Goal: Information Seeking & Learning: Learn about a topic

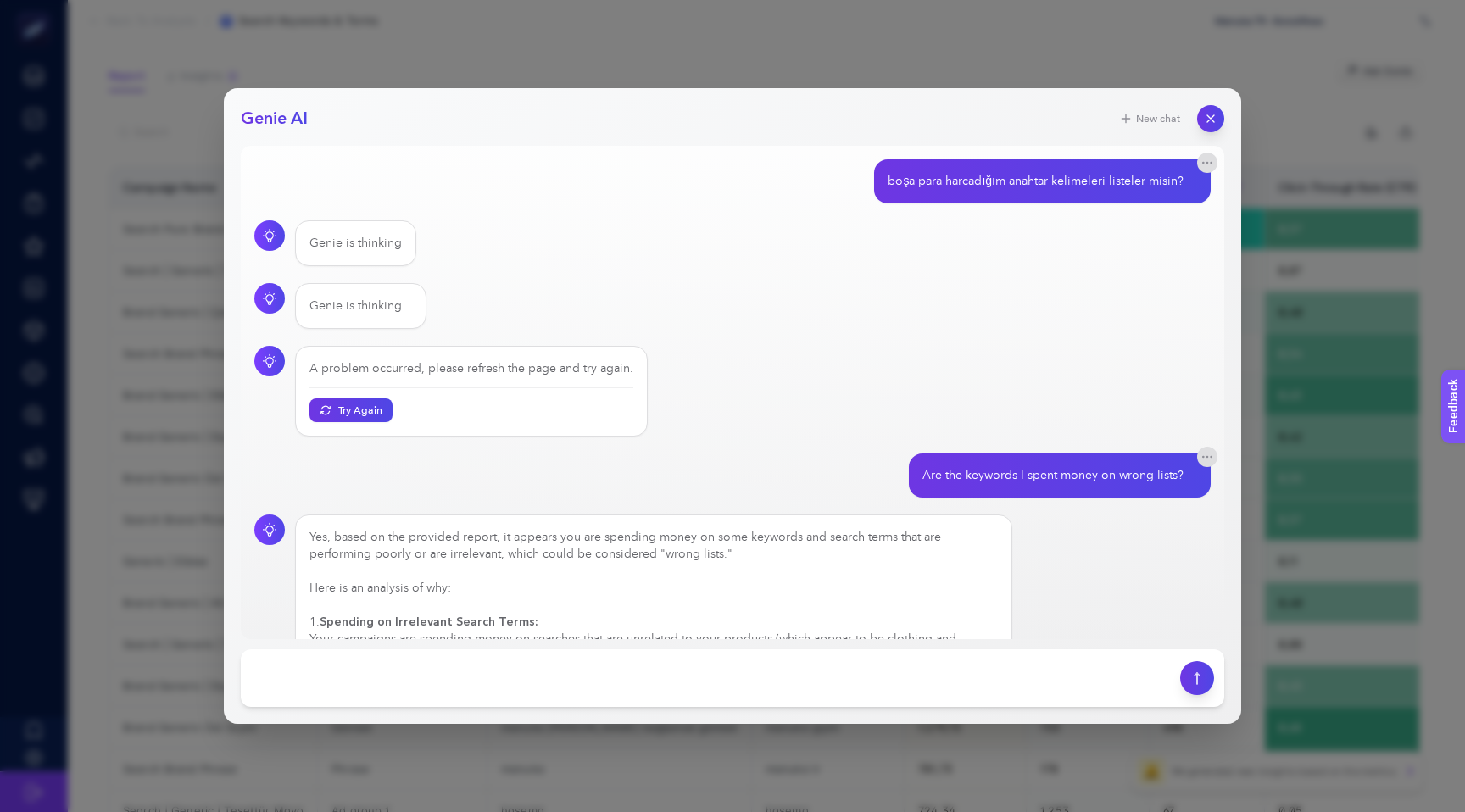
scroll to position [823, 0]
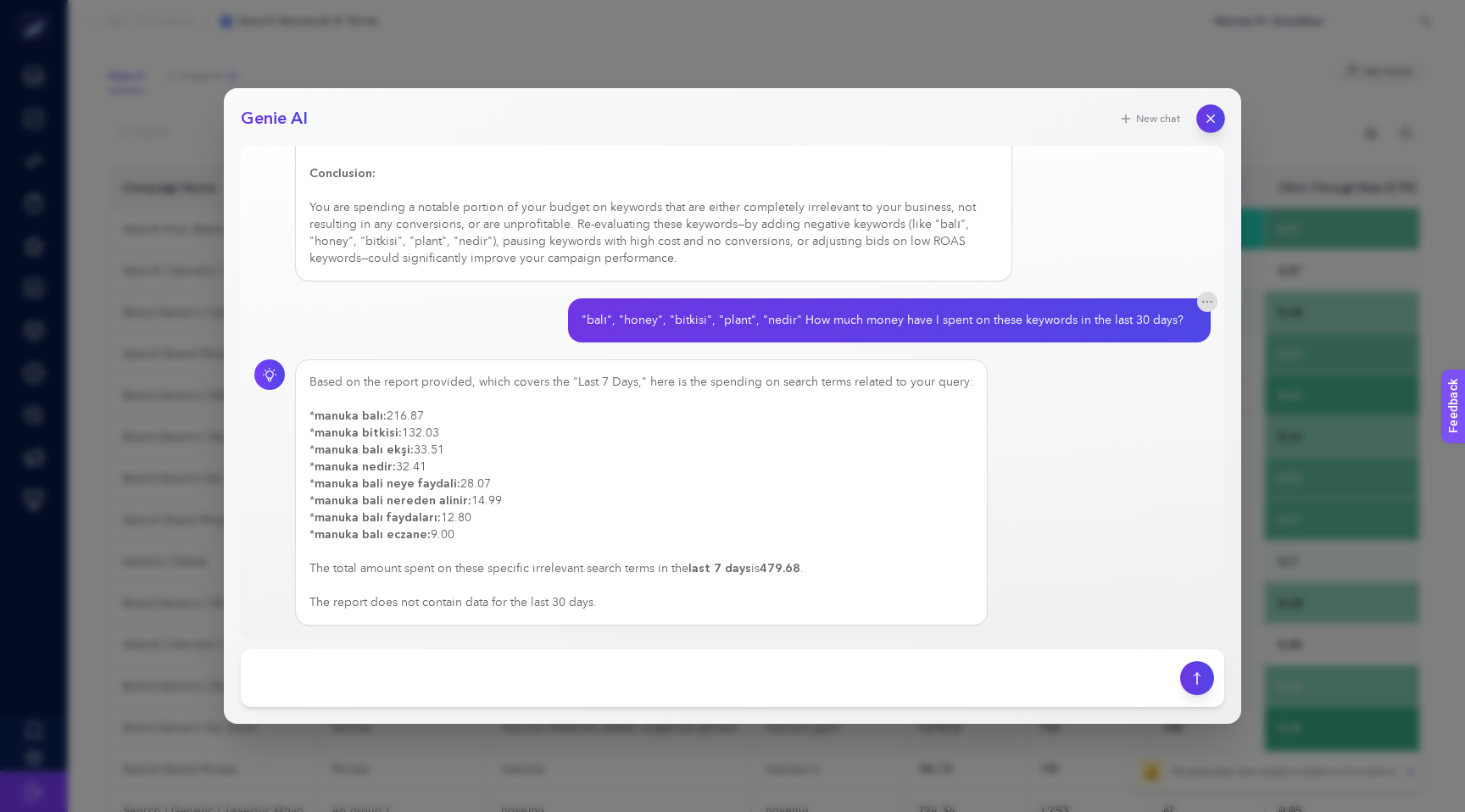
click at [1209, 121] on icon "button" at bounding box center [1211, 119] width 15 height 15
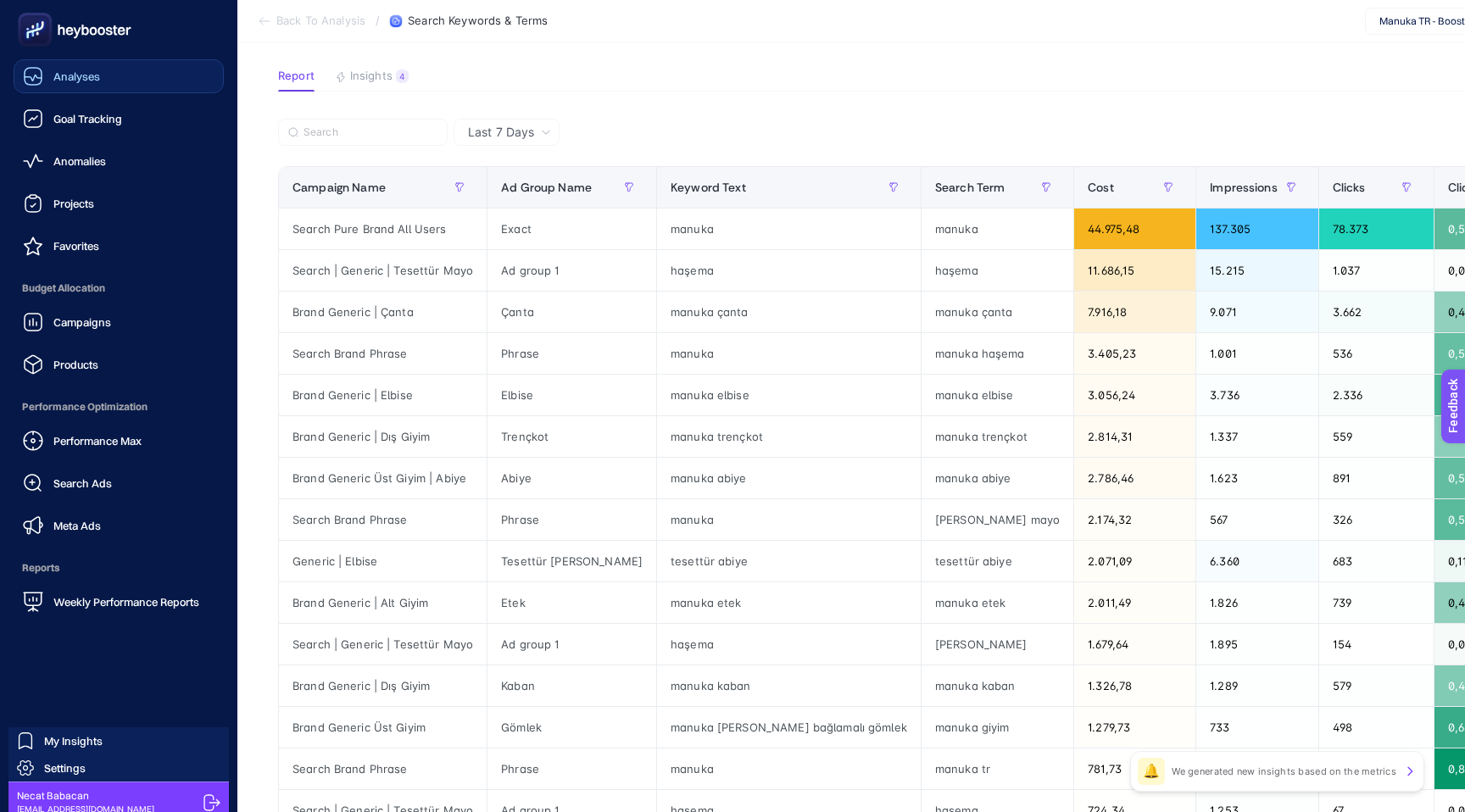
click at [56, 79] on span "Analyses" at bounding box center [76, 77] width 46 height 14
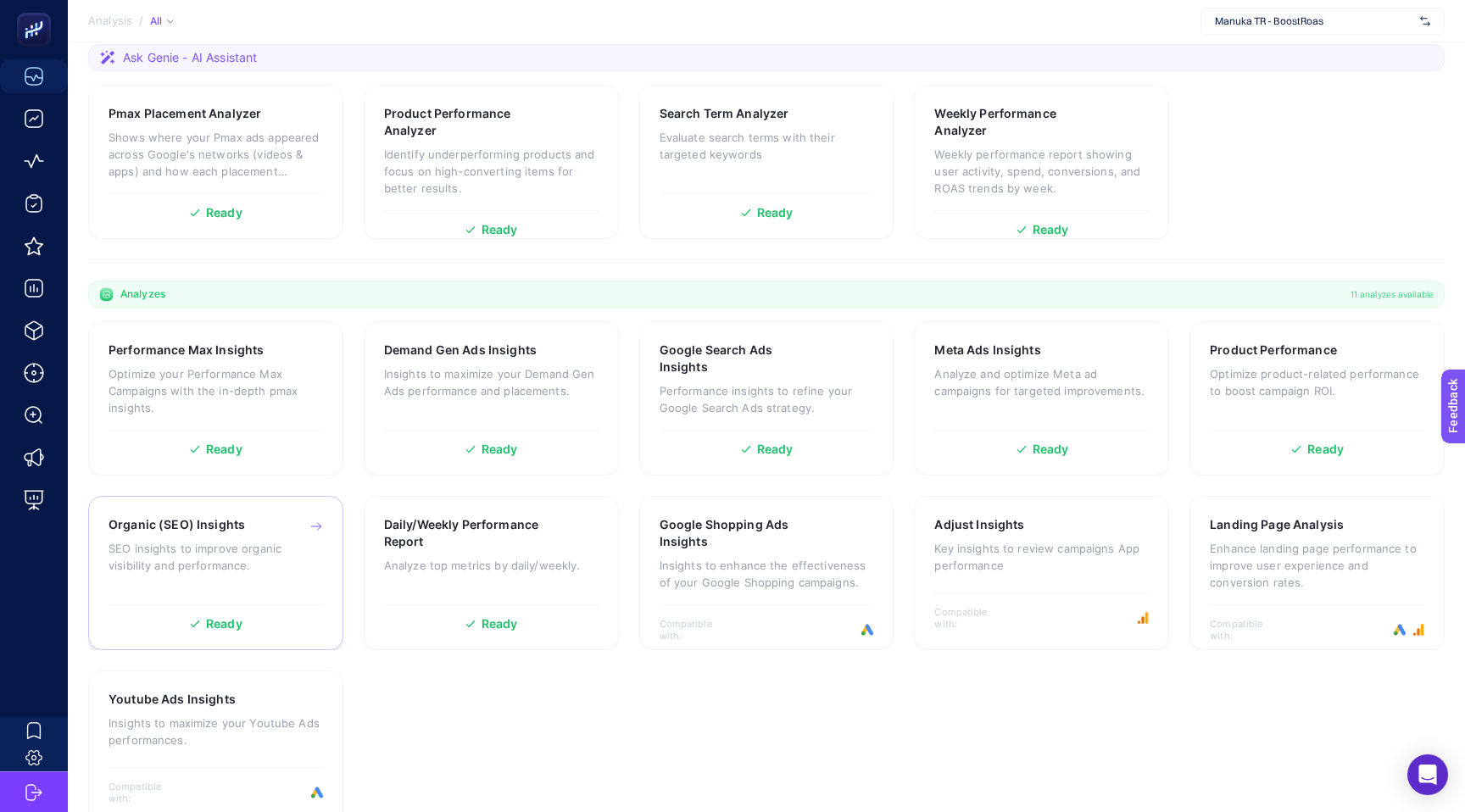
click at [205, 544] on p "SEO insights to improve organic visibility and performance." at bounding box center [216, 557] width 215 height 34
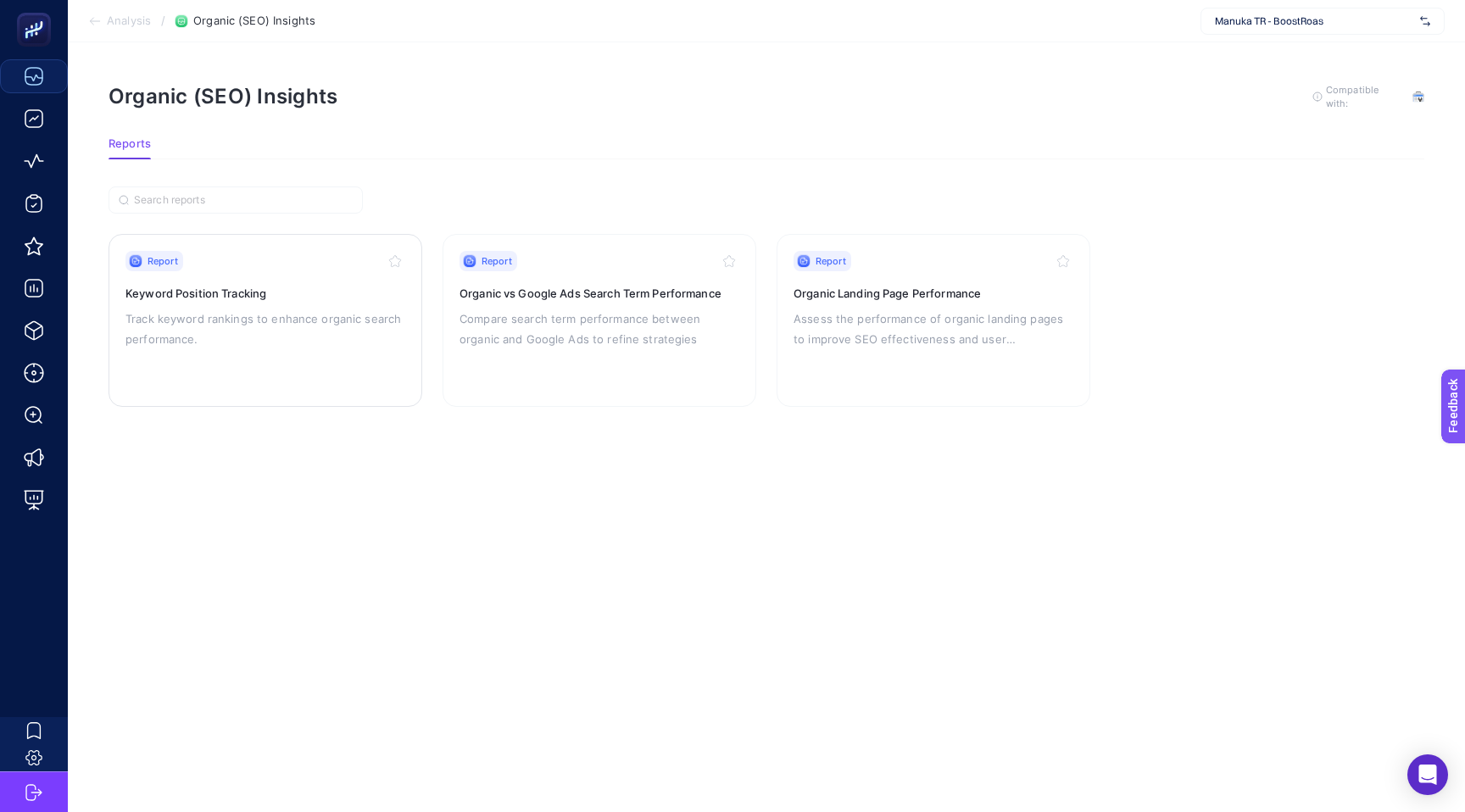
click at [252, 317] on p "Track keyword rankings to enhance organic search performance." at bounding box center [265, 329] width 280 height 41
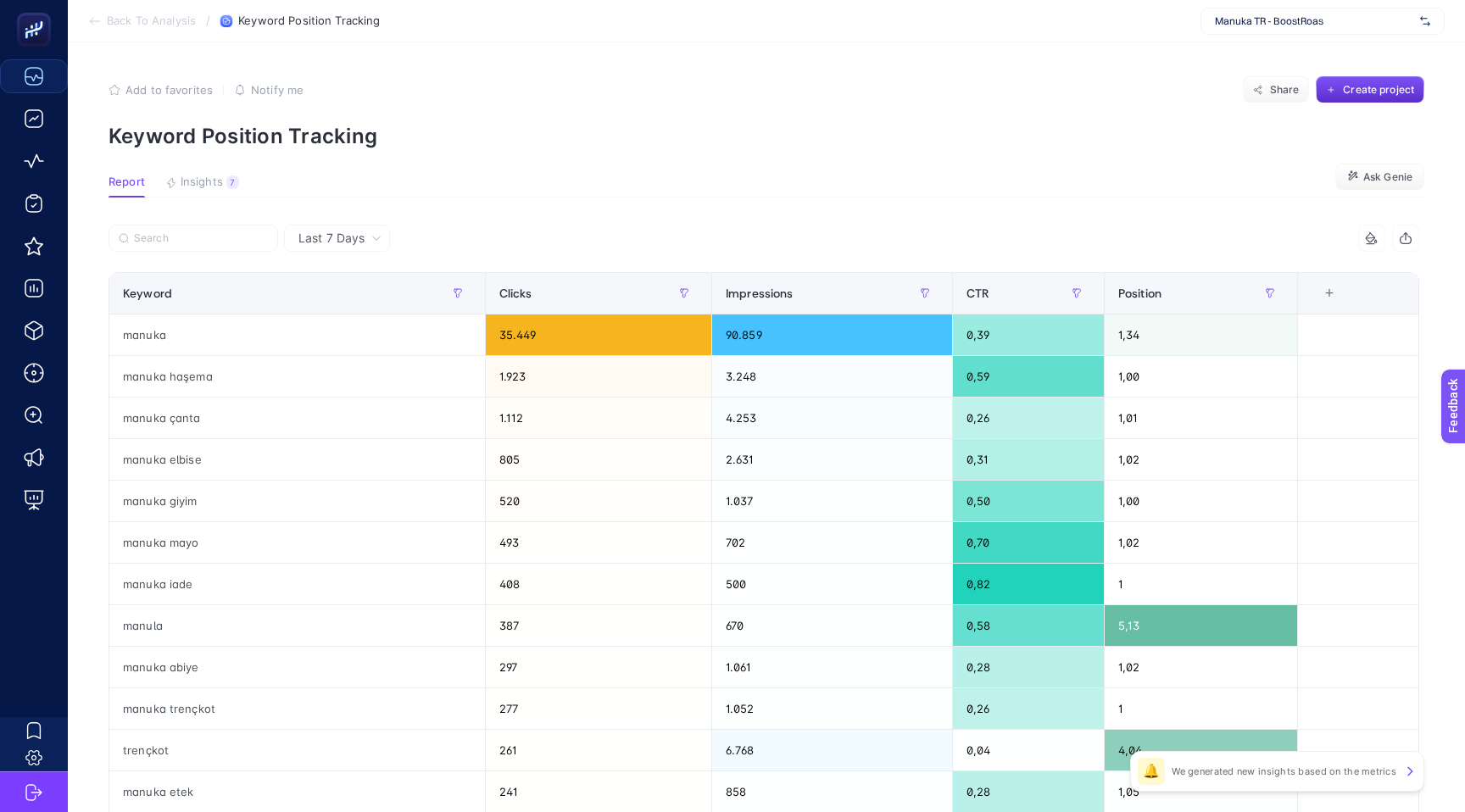
click at [337, 235] on span "Last 7 Days" at bounding box center [332, 237] width 66 height 17
click at [451, 207] on article "Add to favorites false Notify me Share Create project Keyword Position Tracking…" at bounding box center [767, 705] width 1398 height 1325
